Goal: Obtain resource: Obtain resource

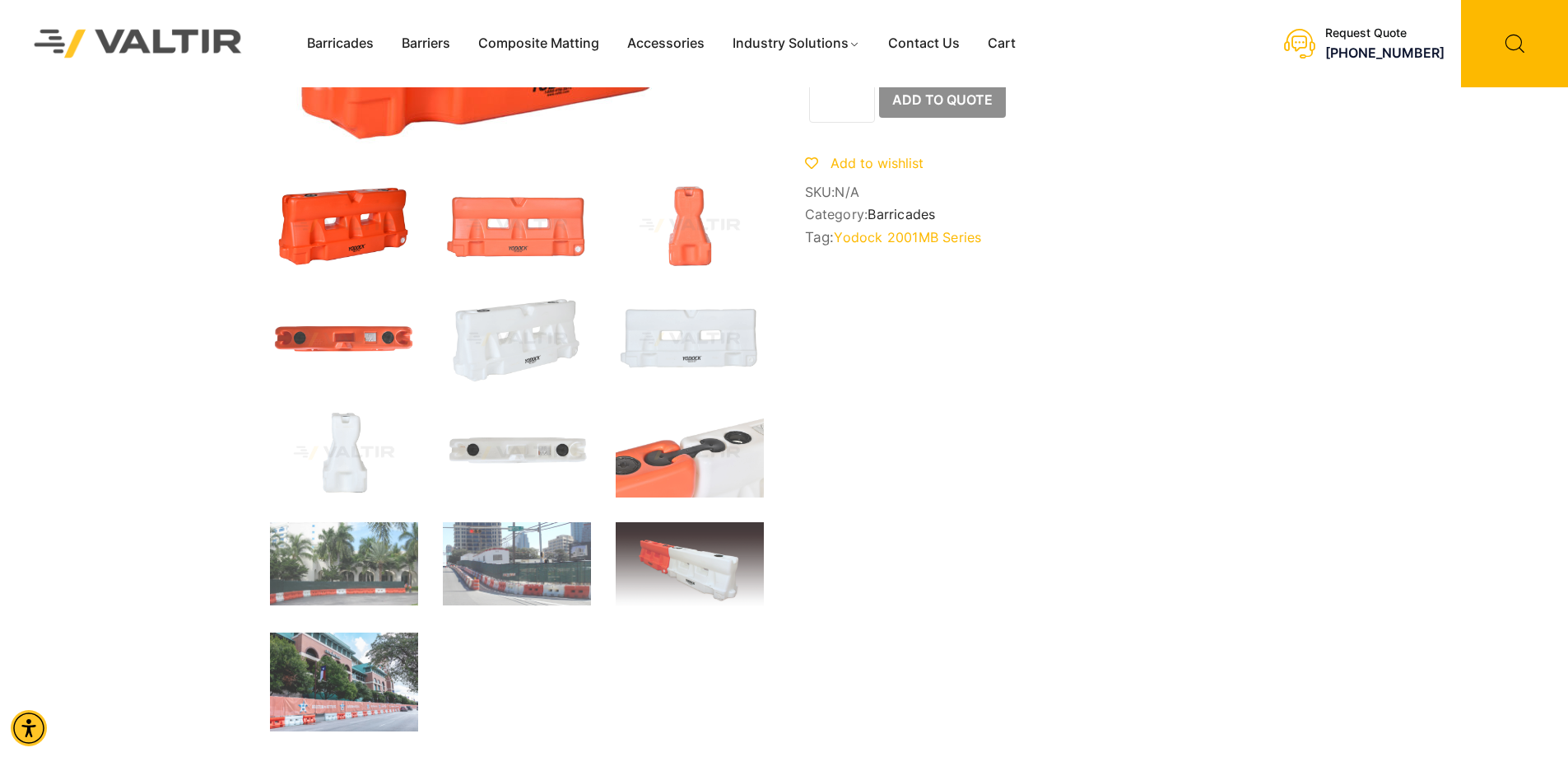
scroll to position [247, 0]
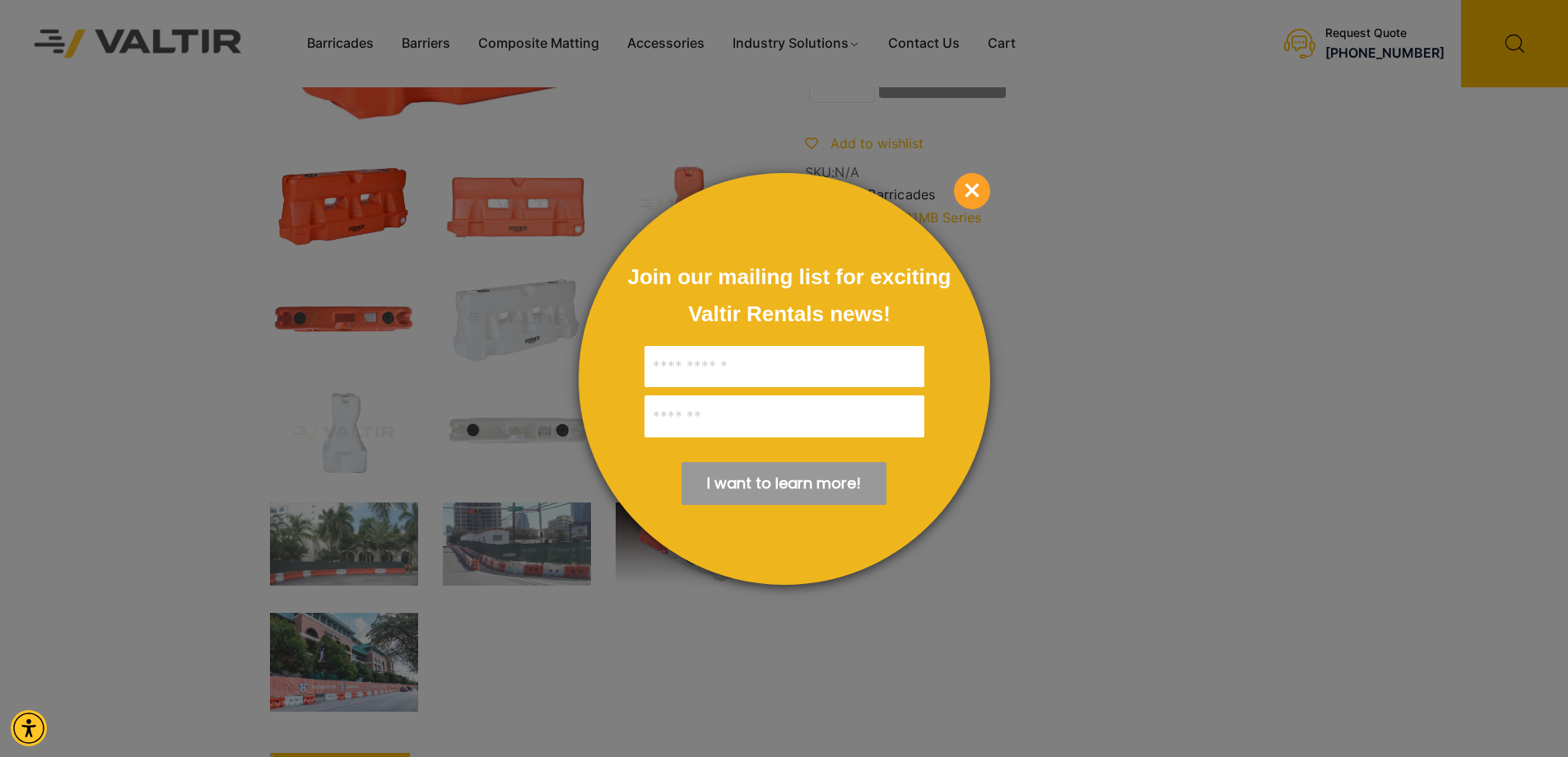
click at [977, 189] on span "×" at bounding box center [971, 190] width 36 height 36
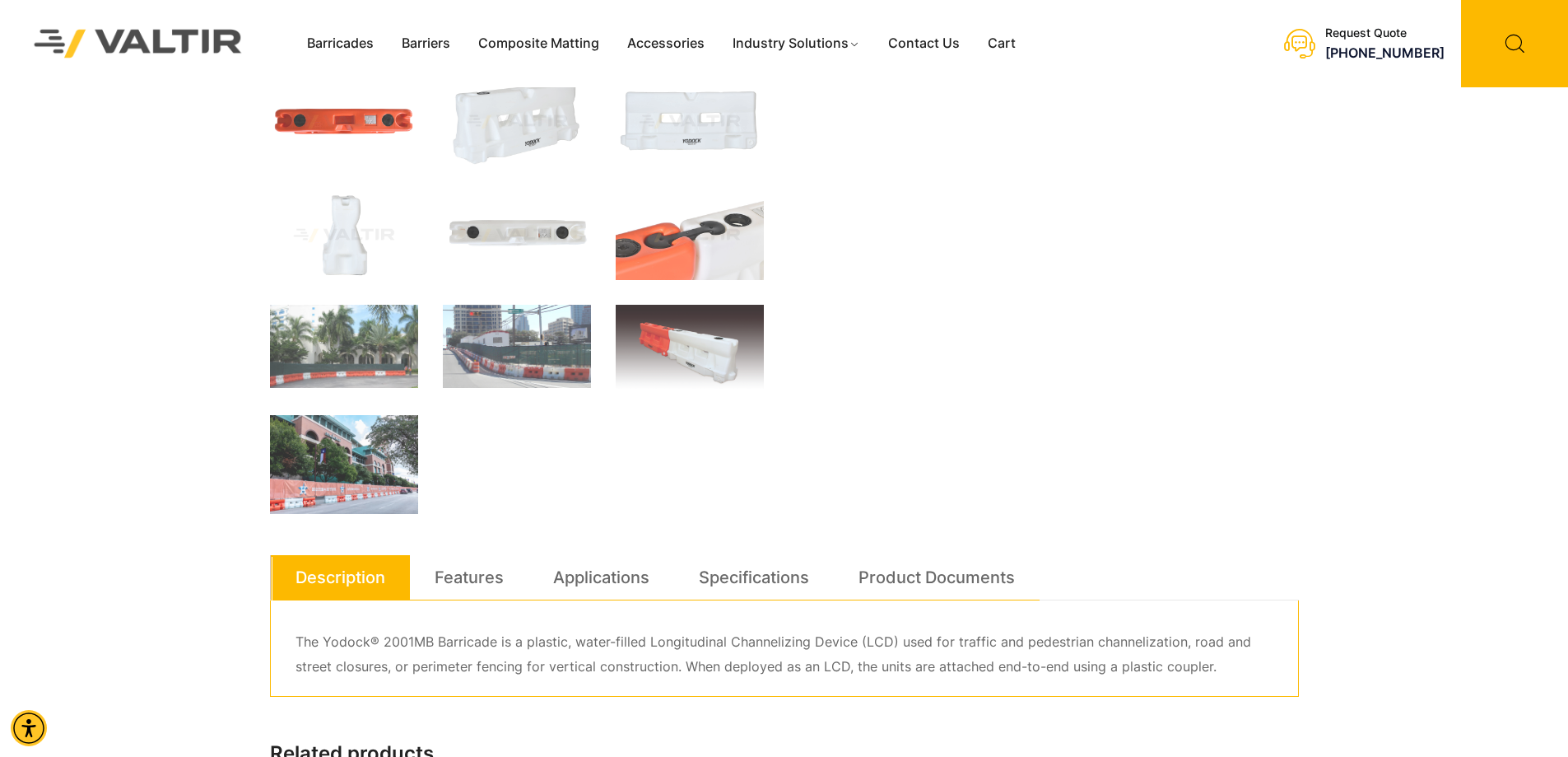
scroll to position [494, 0]
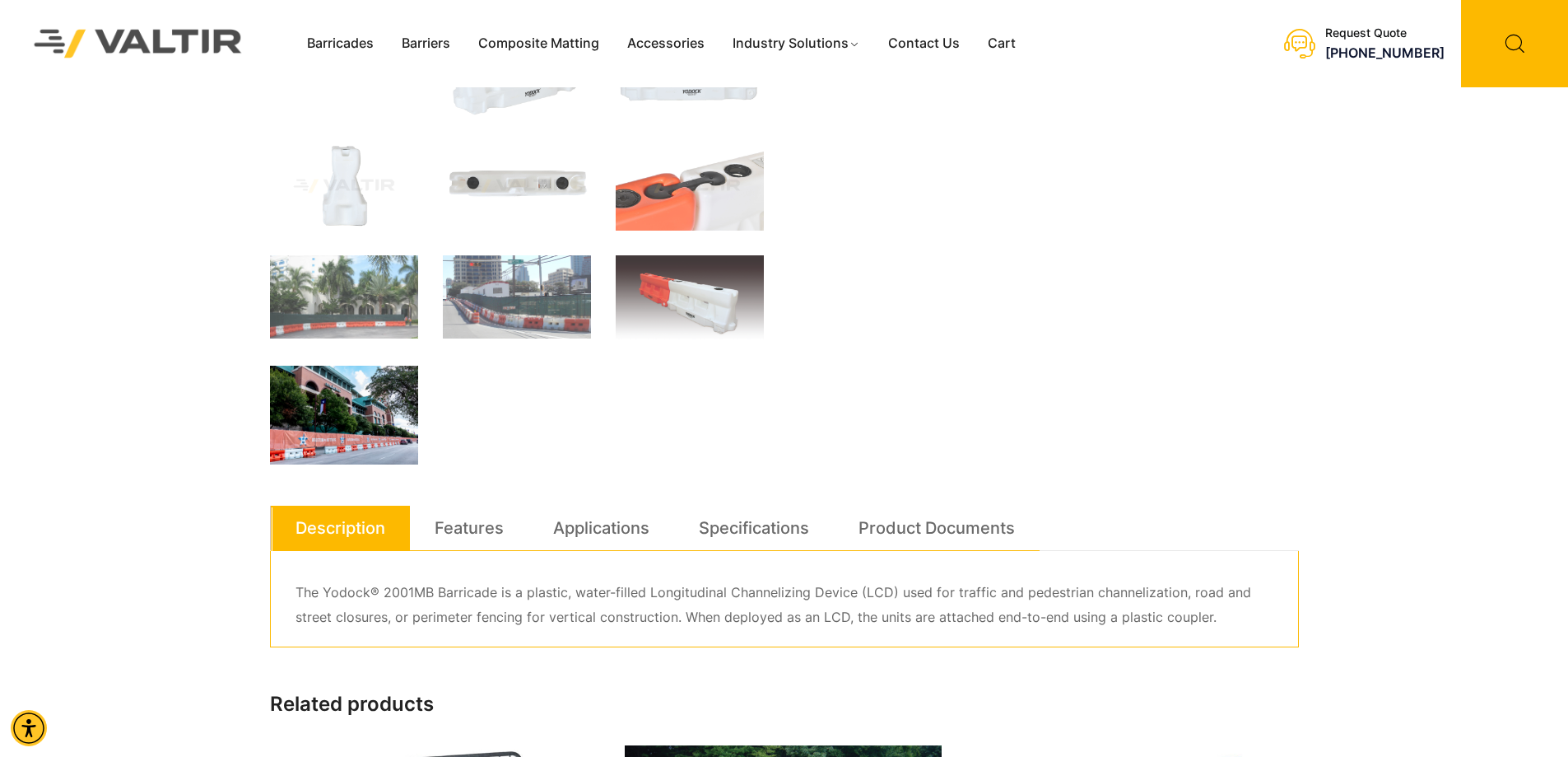
click at [325, 413] on img at bounding box center [344, 414] width 148 height 99
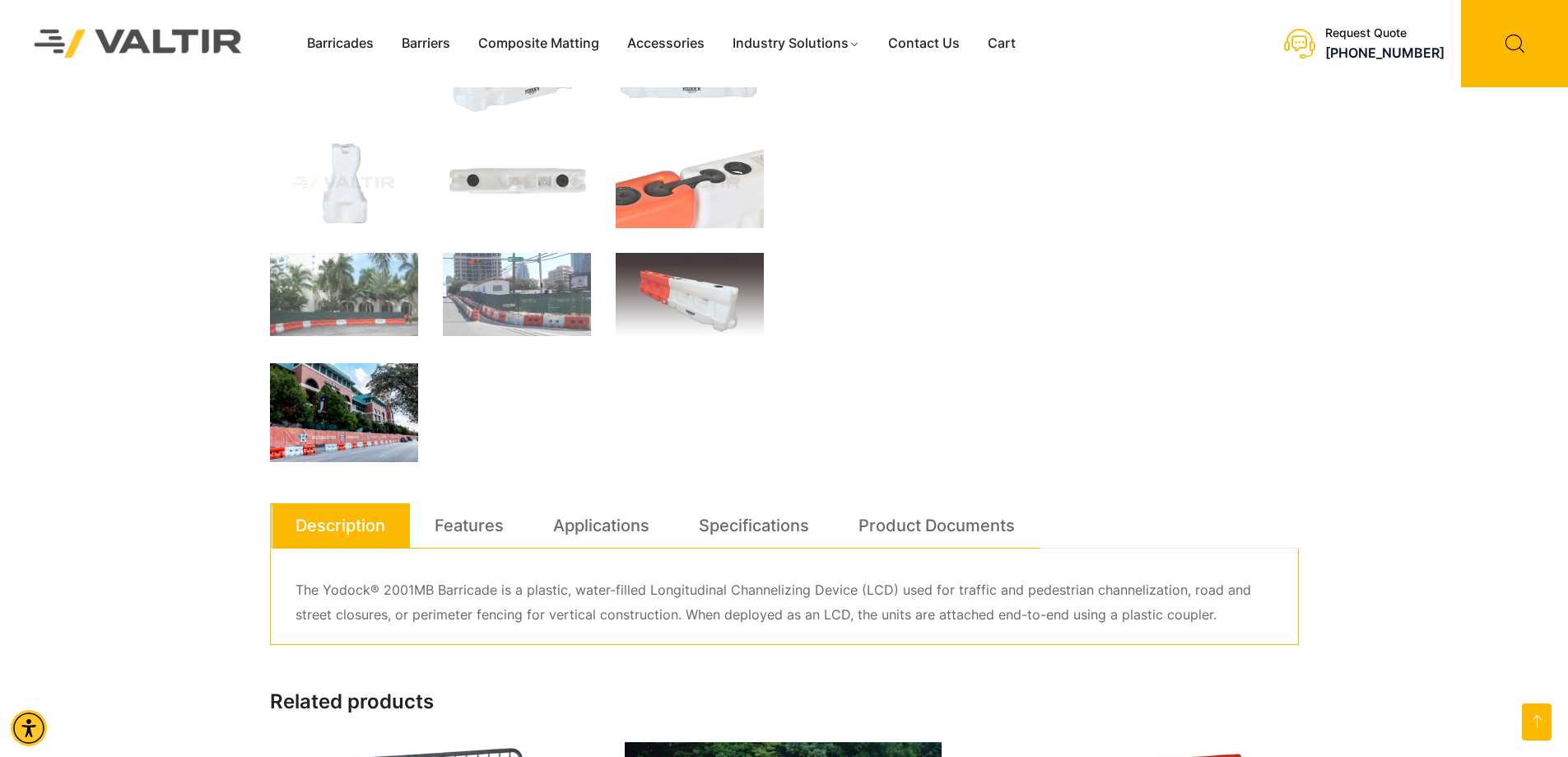
scroll to position [527, 0]
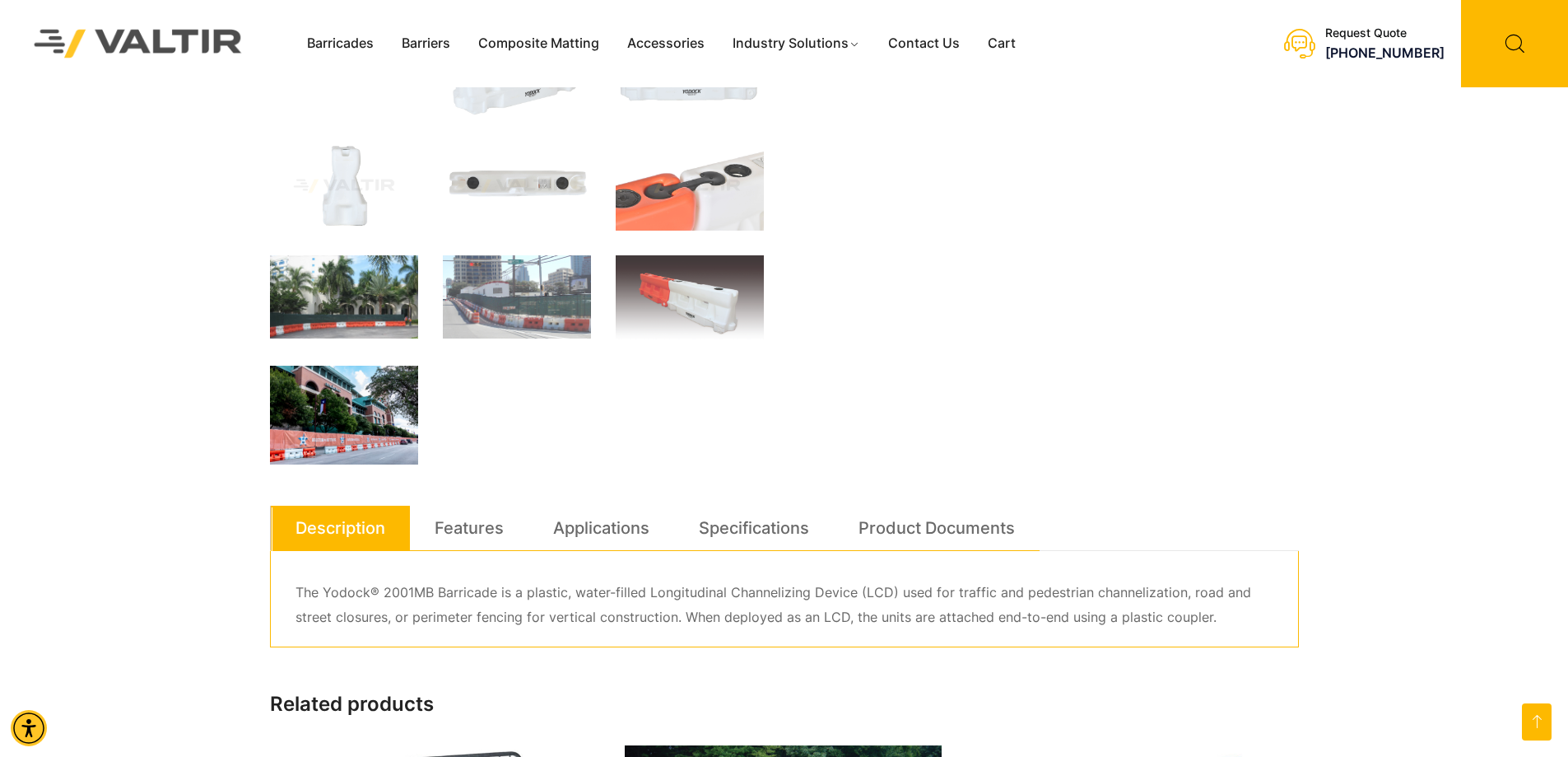
click at [396, 298] on img at bounding box center [344, 296] width 148 height 83
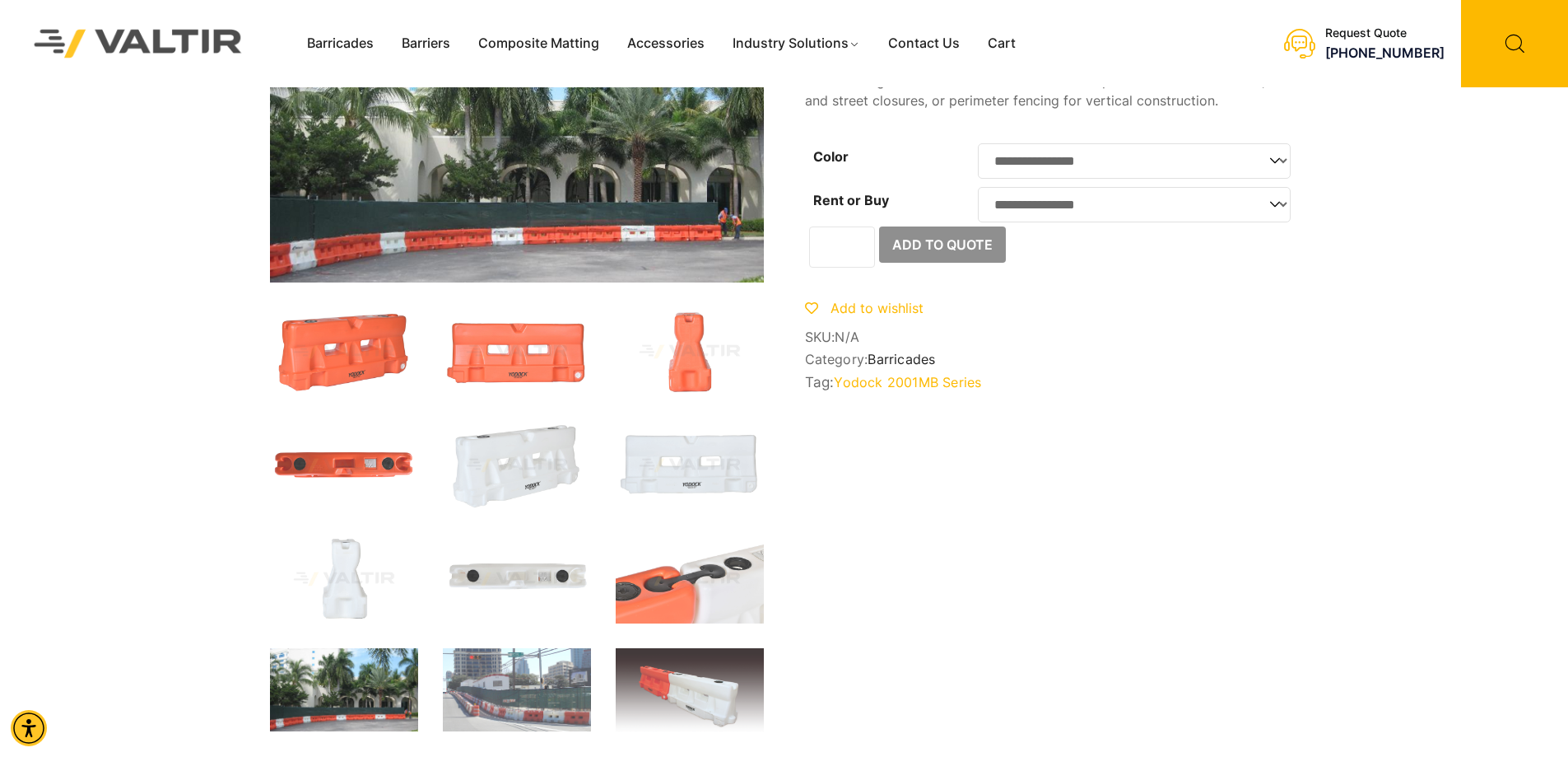
scroll to position [165, 0]
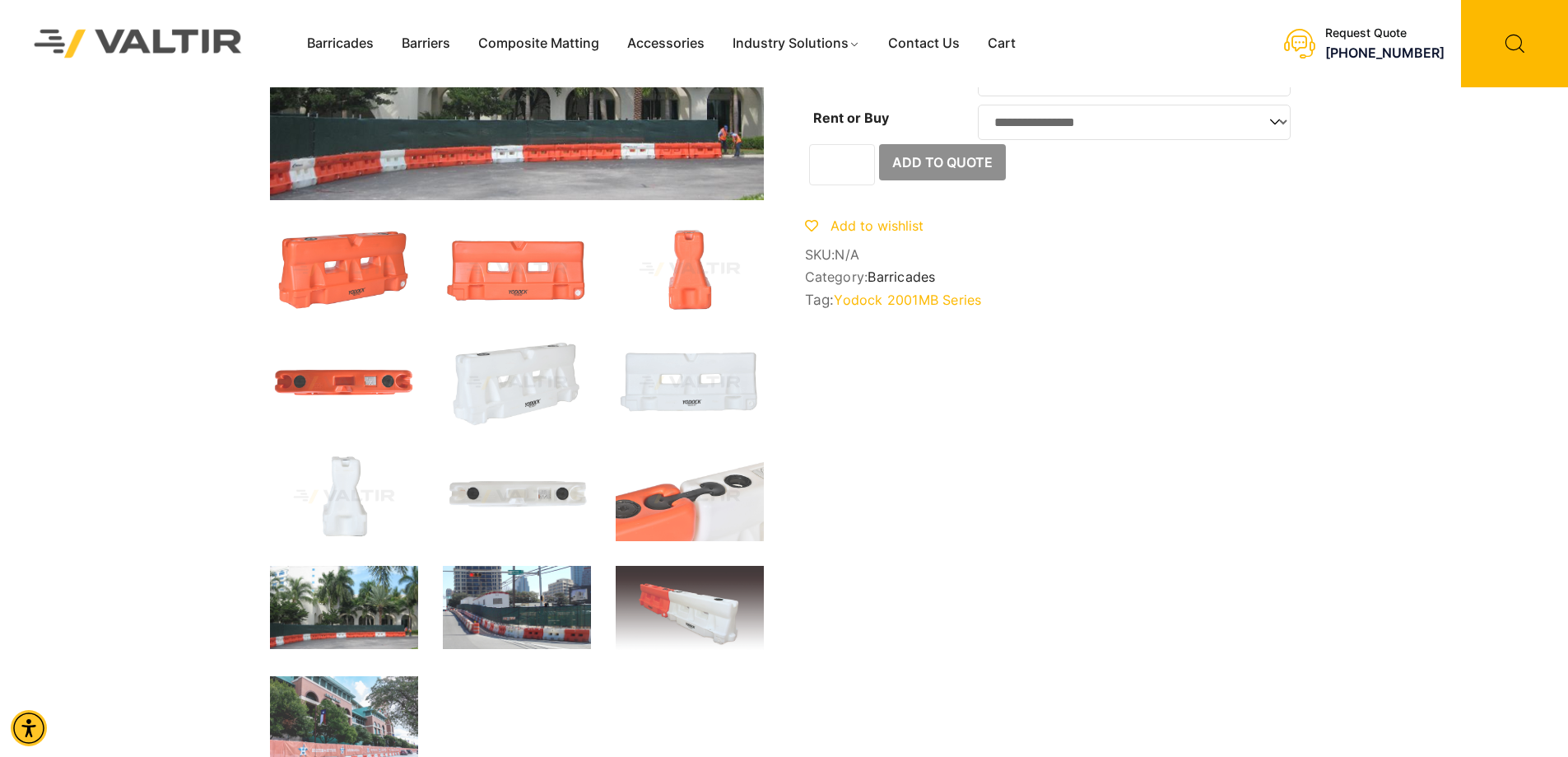
click at [492, 595] on img at bounding box center [517, 607] width 148 height 83
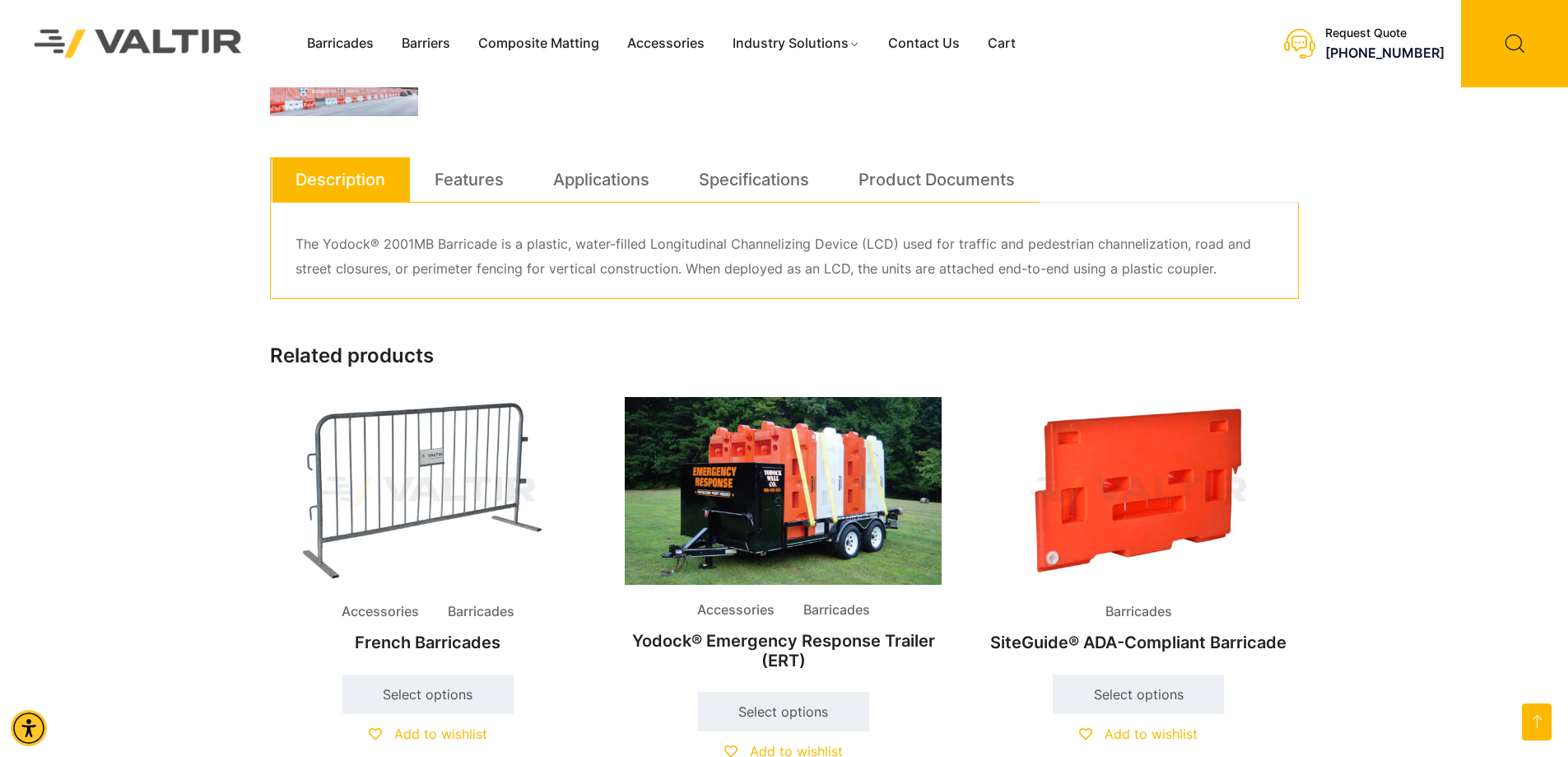
scroll to position [741, 0]
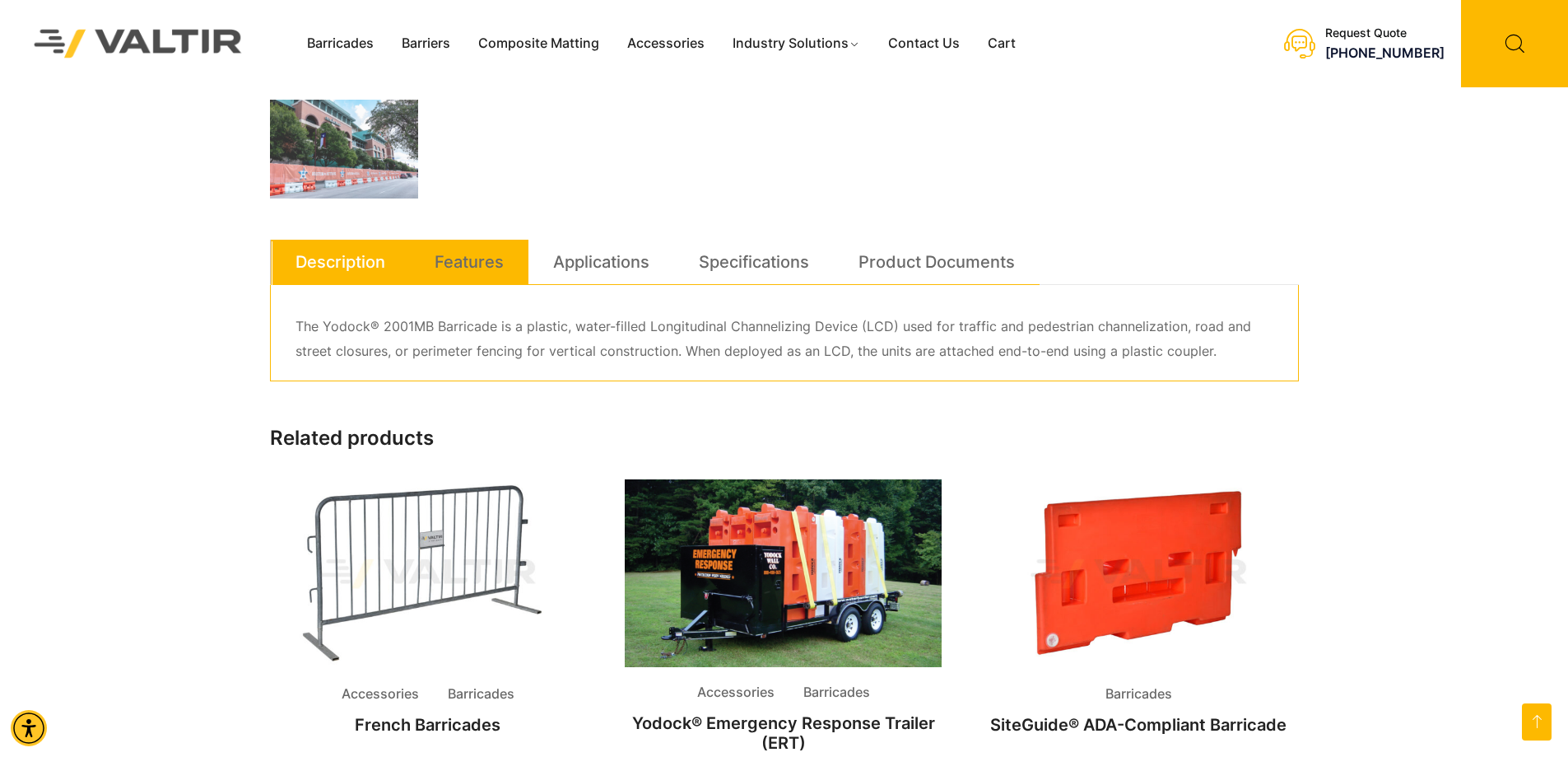
click at [469, 270] on link "Features" at bounding box center [469, 262] width 69 height 45
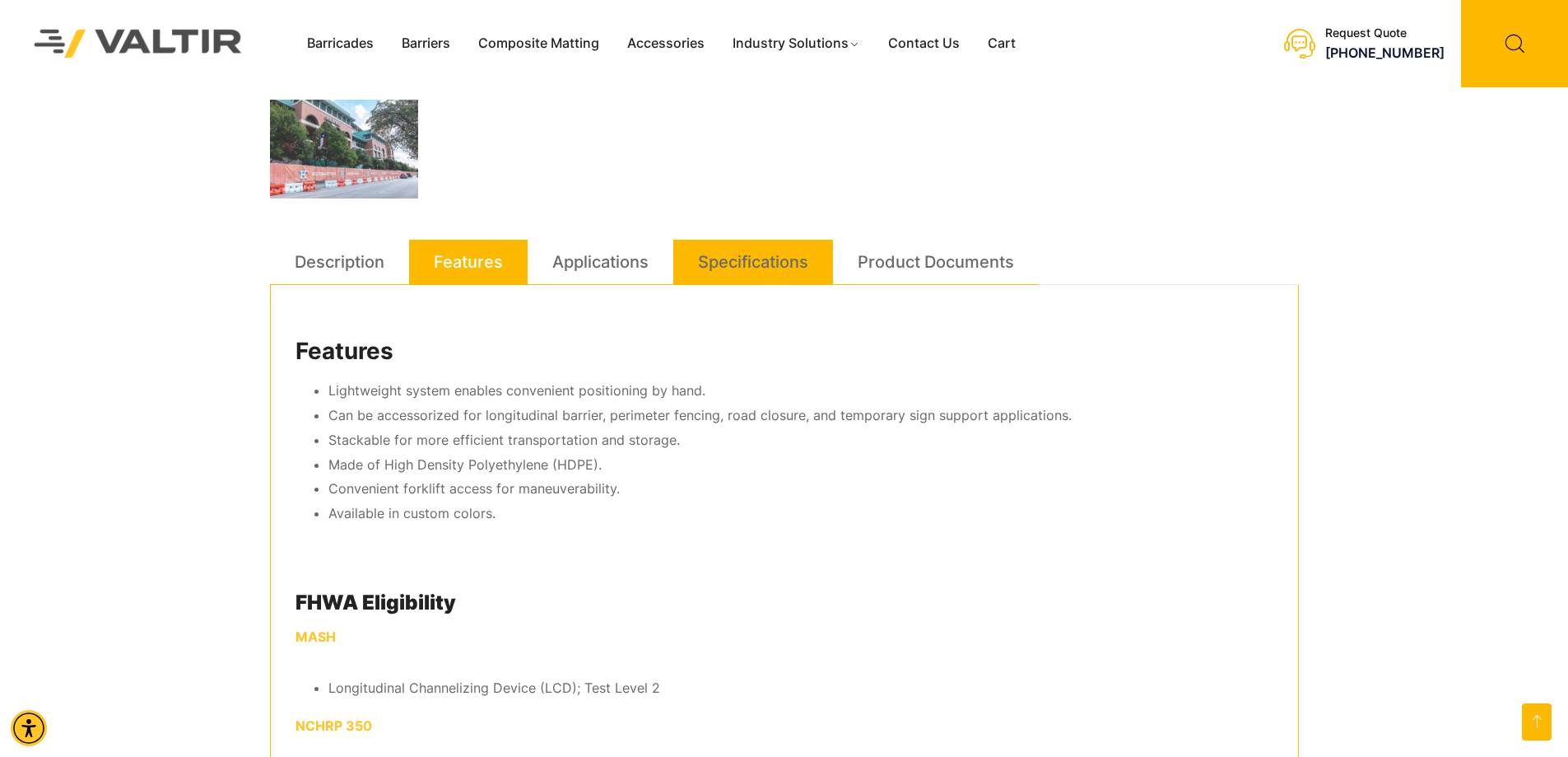
click at [752, 264] on link "Specifications" at bounding box center [752, 262] width 110 height 45
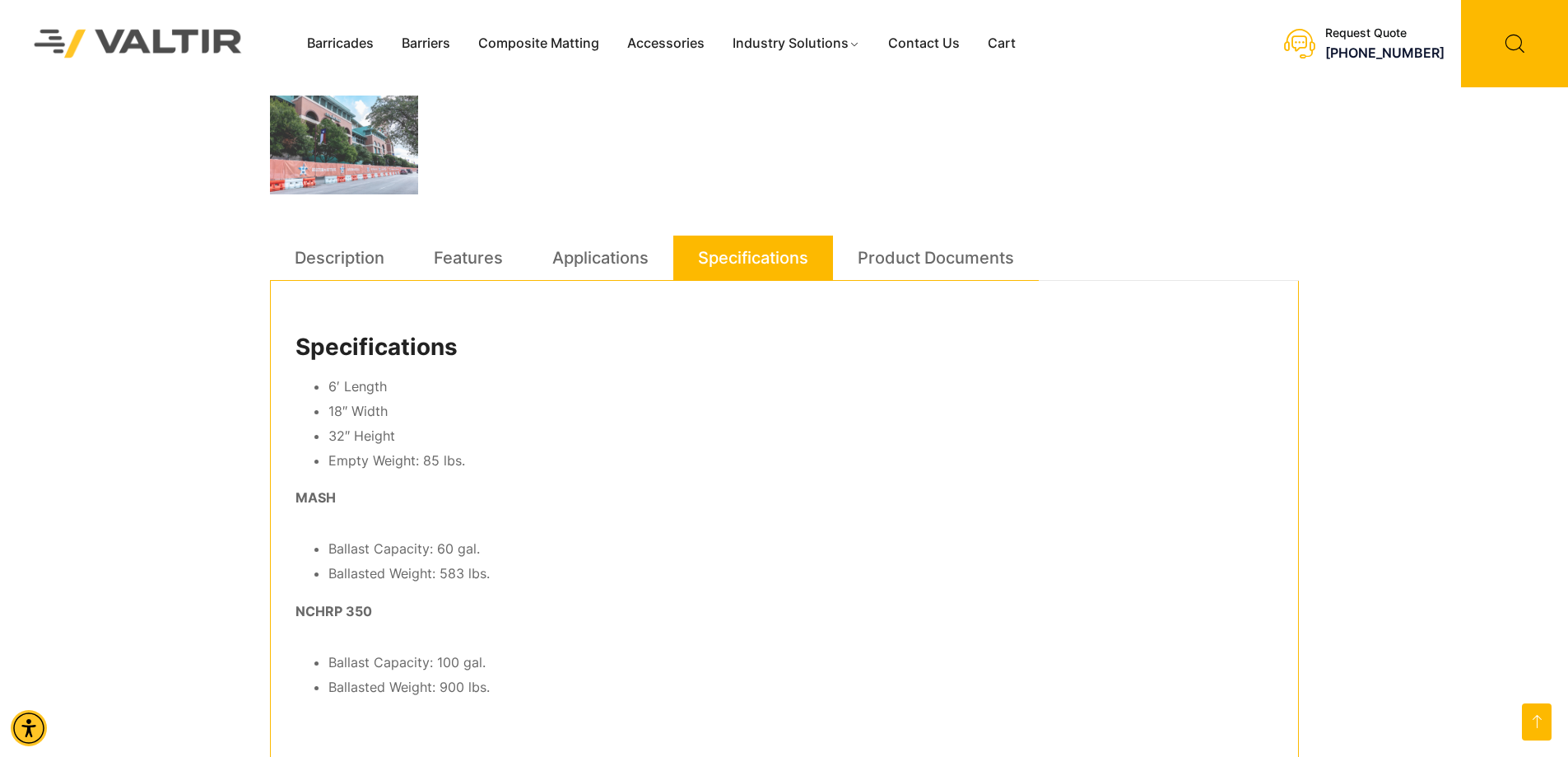
scroll to position [576, 0]
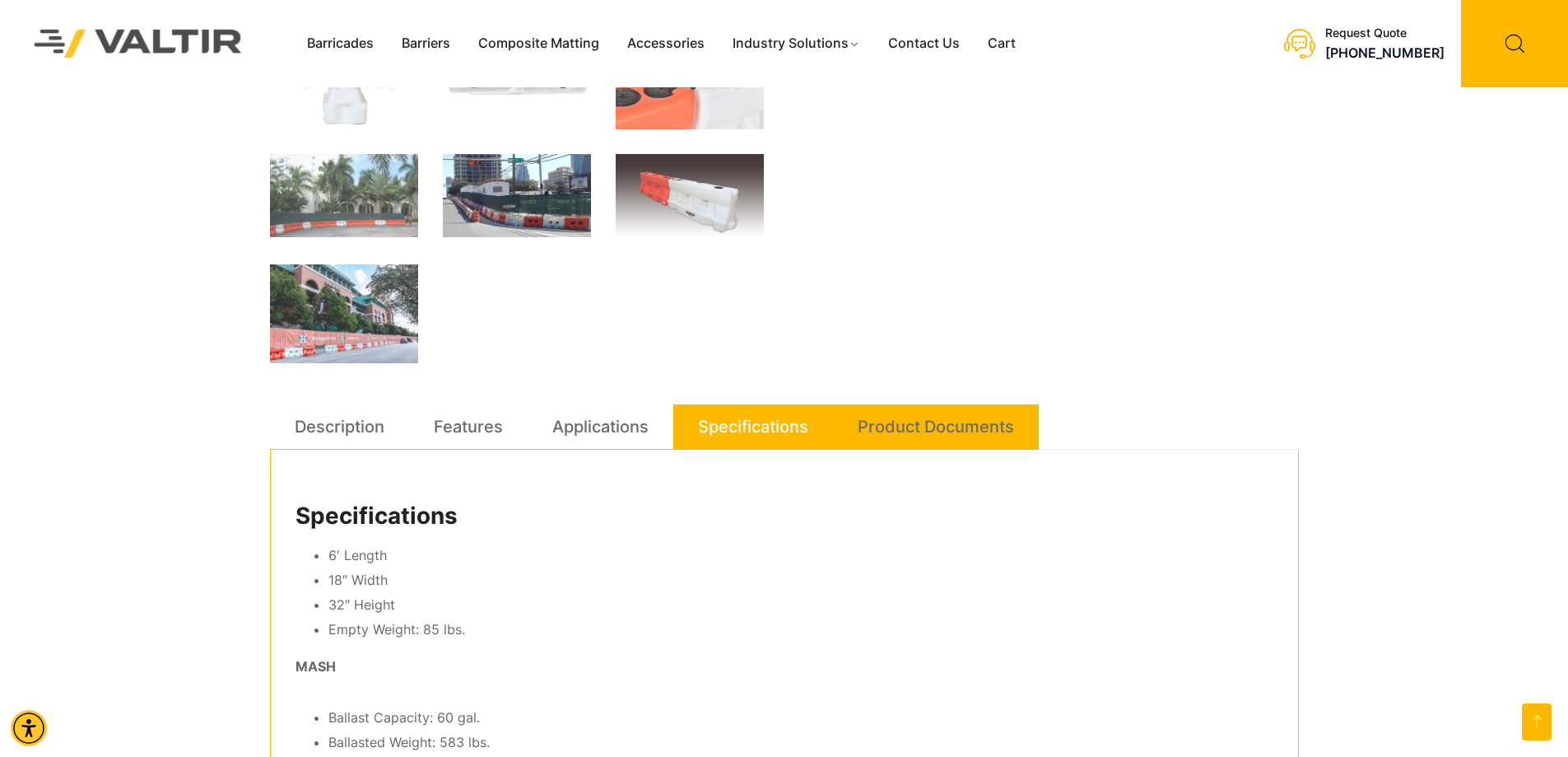
click at [909, 422] on link "Product Documents" at bounding box center [936, 426] width 157 height 45
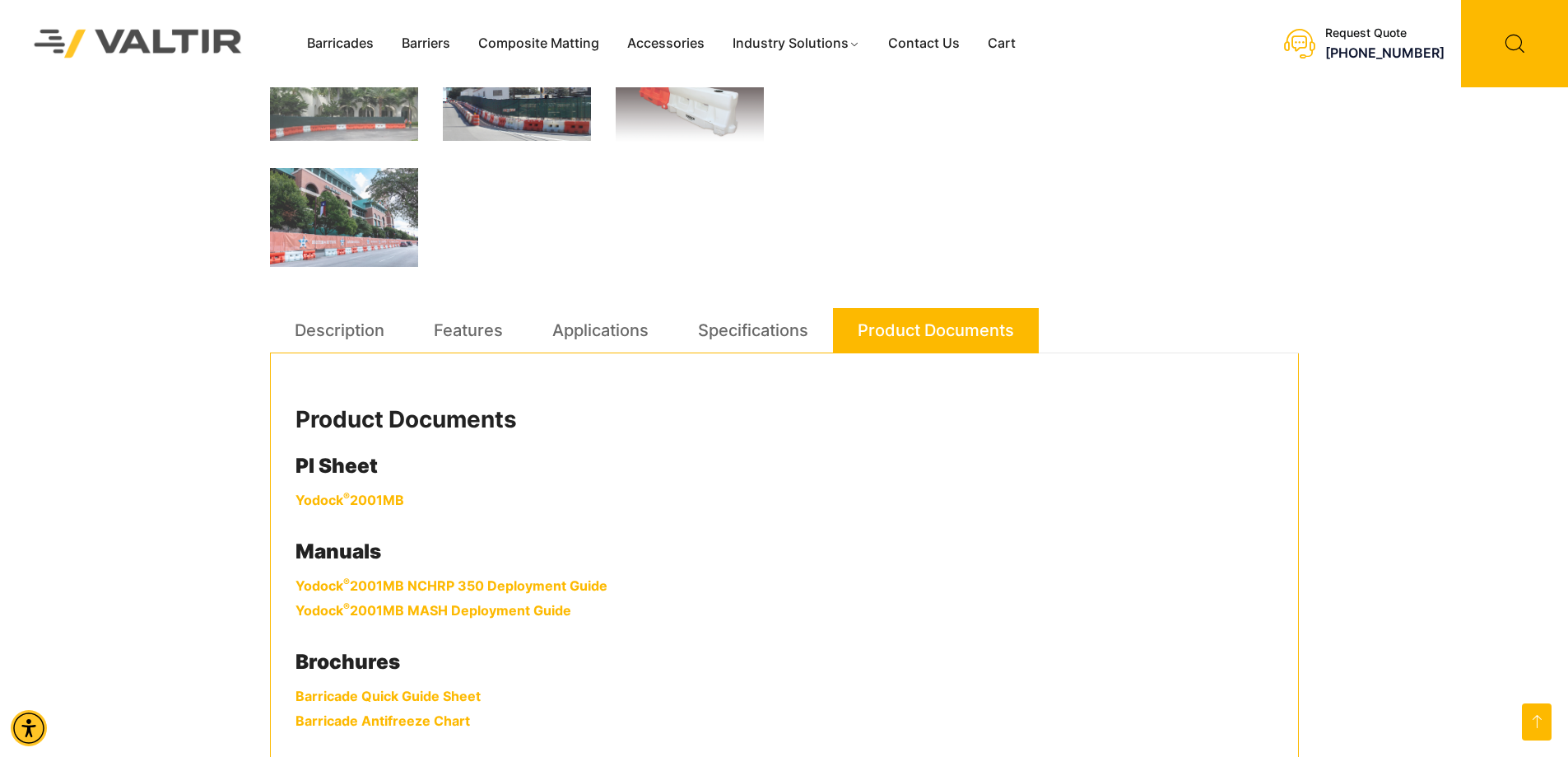
scroll to position [824, 0]
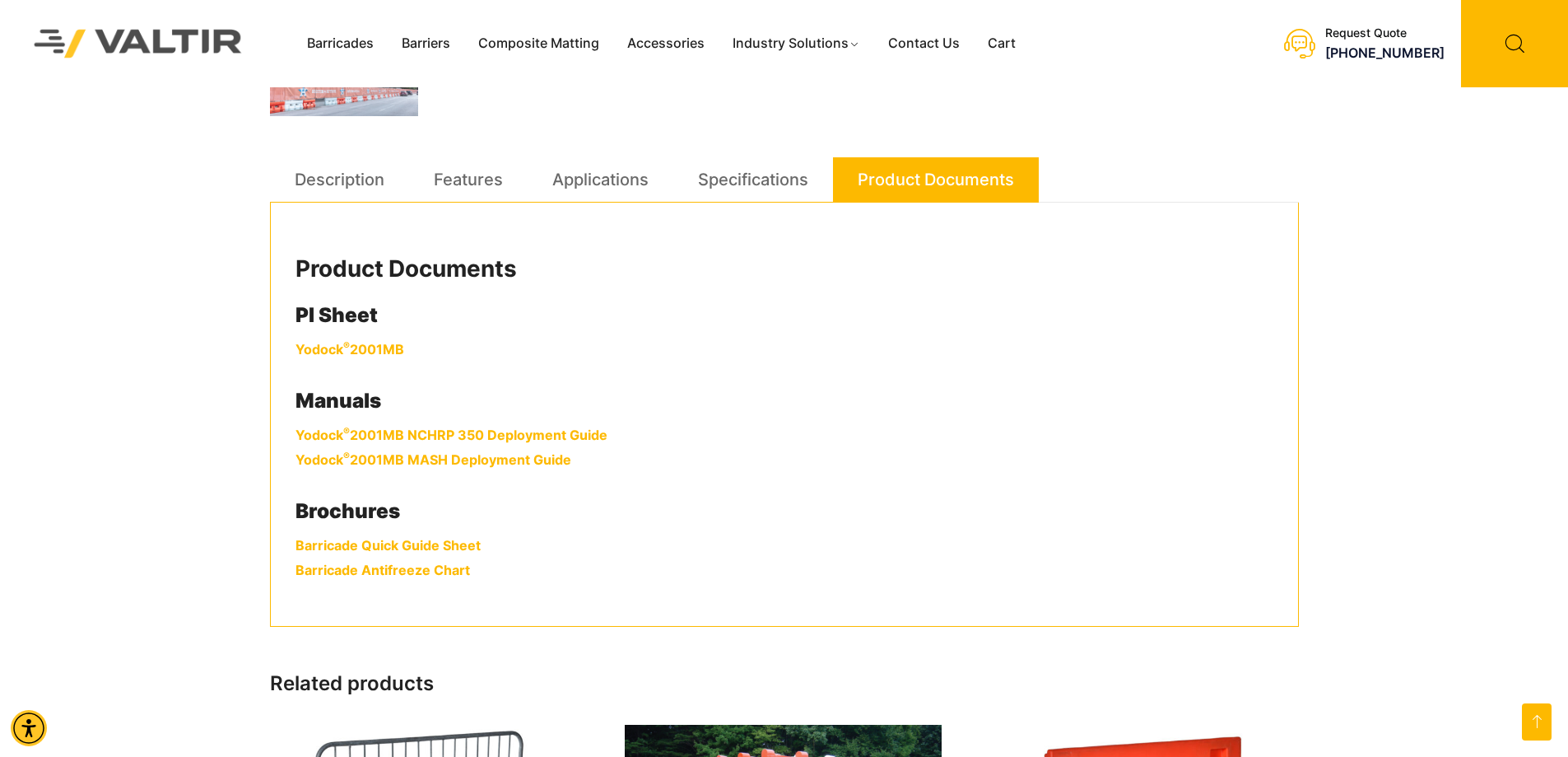
click at [385, 349] on link "Yodock ® 2001MB" at bounding box center [349, 349] width 109 height 17
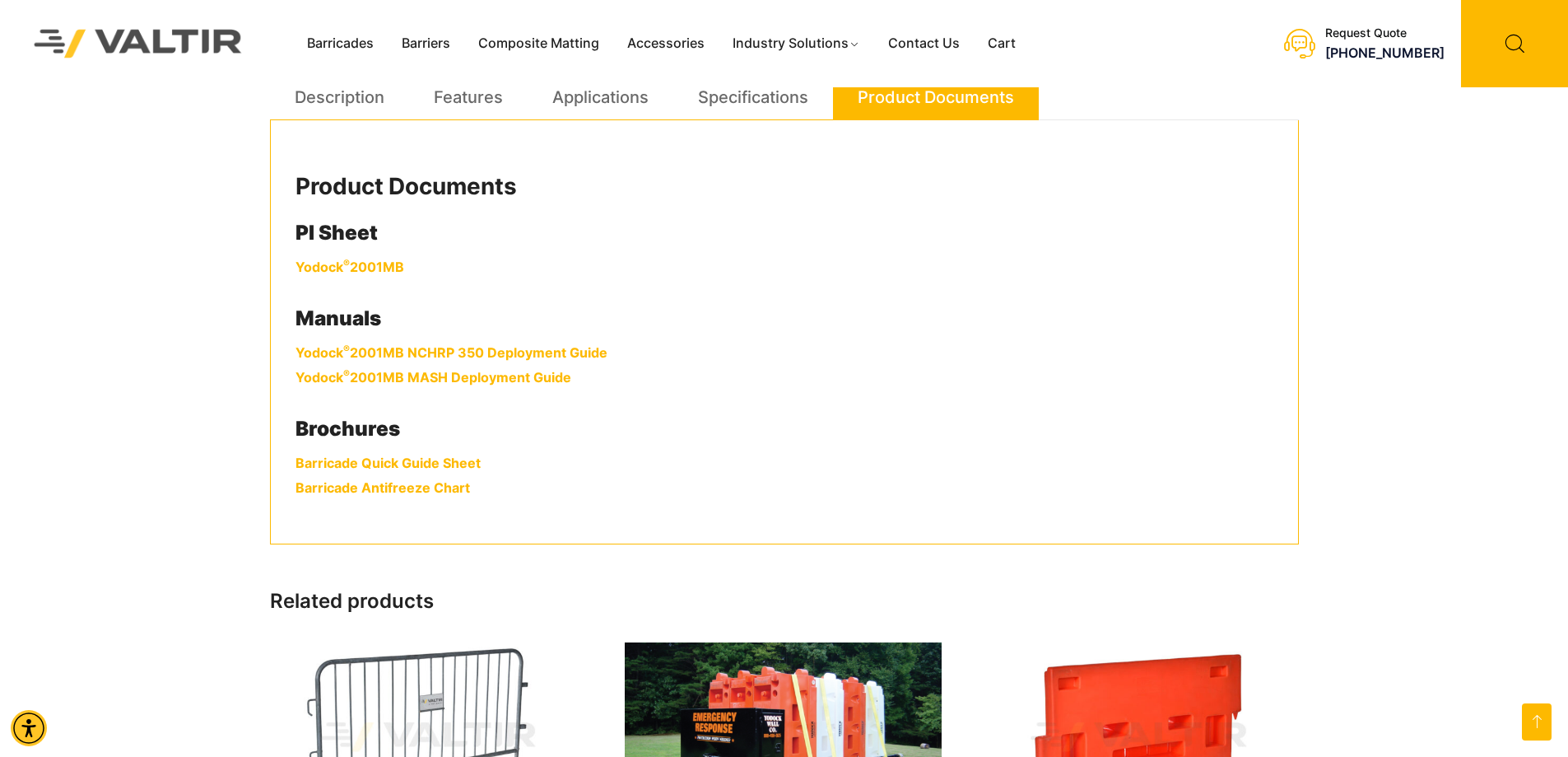
click at [476, 371] on strong "Yodock ® 2001MB MASH Deployment Guide" at bounding box center [433, 377] width 276 height 17
